Goal: Task Accomplishment & Management: Use online tool/utility

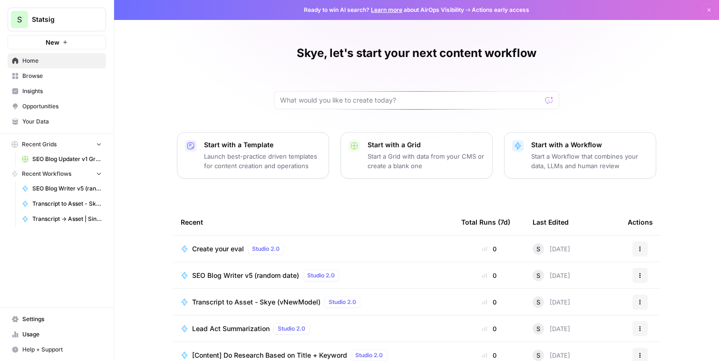
click at [46, 180] on button "Recent Workflows" at bounding box center [57, 174] width 98 height 14
click at [45, 178] on span "Recent Workflows" at bounding box center [46, 174] width 49 height 9
click at [49, 186] on span "SEO Blog Writer v5 (random date)" at bounding box center [66, 188] width 69 height 9
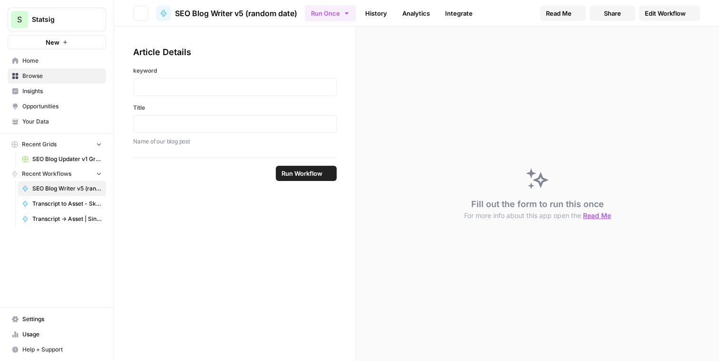
click at [47, 173] on span "Recent Workflows" at bounding box center [46, 174] width 49 height 9
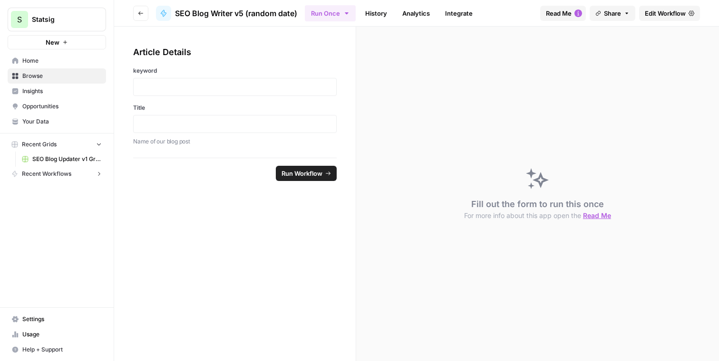
click at [39, 65] on span "Home" at bounding box center [61, 61] width 79 height 9
